Goal: Register for event/course

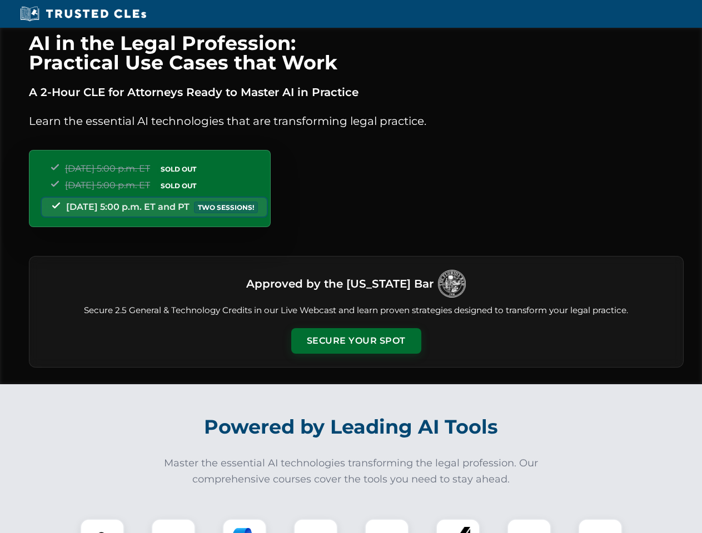
click at [356, 341] on button "Secure Your Spot" at bounding box center [356, 341] width 130 height 26
click at [102, 526] on img at bounding box center [102, 541] width 32 height 32
